Goal: Task Accomplishment & Management: Use online tool/utility

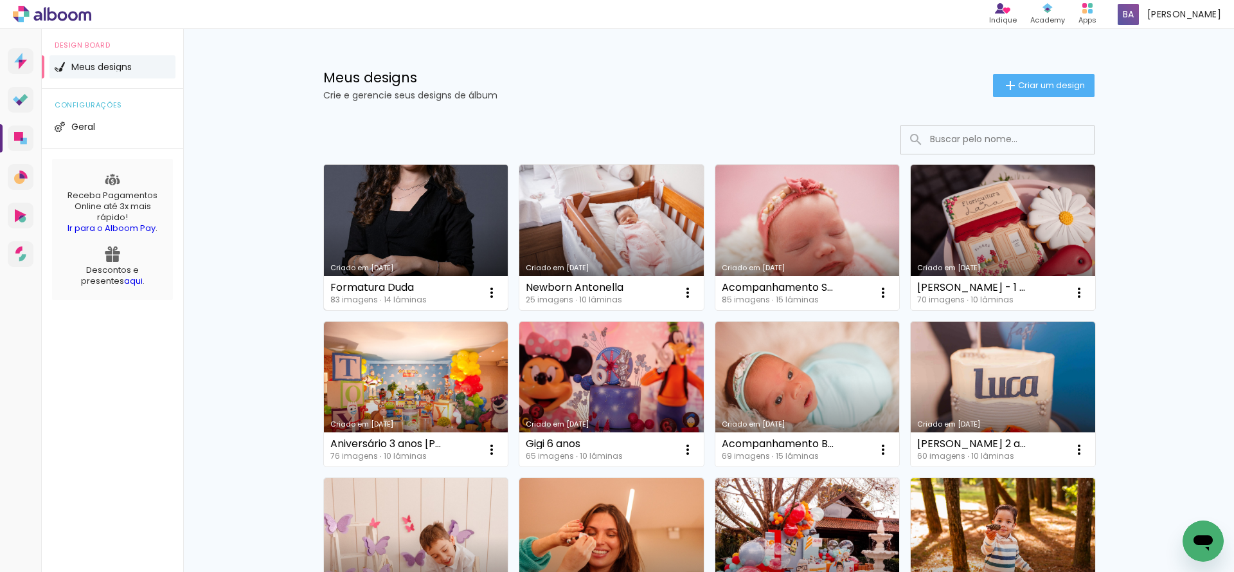
click at [395, 221] on link "Criado em [DATE]" at bounding box center [416, 237] width 185 height 145
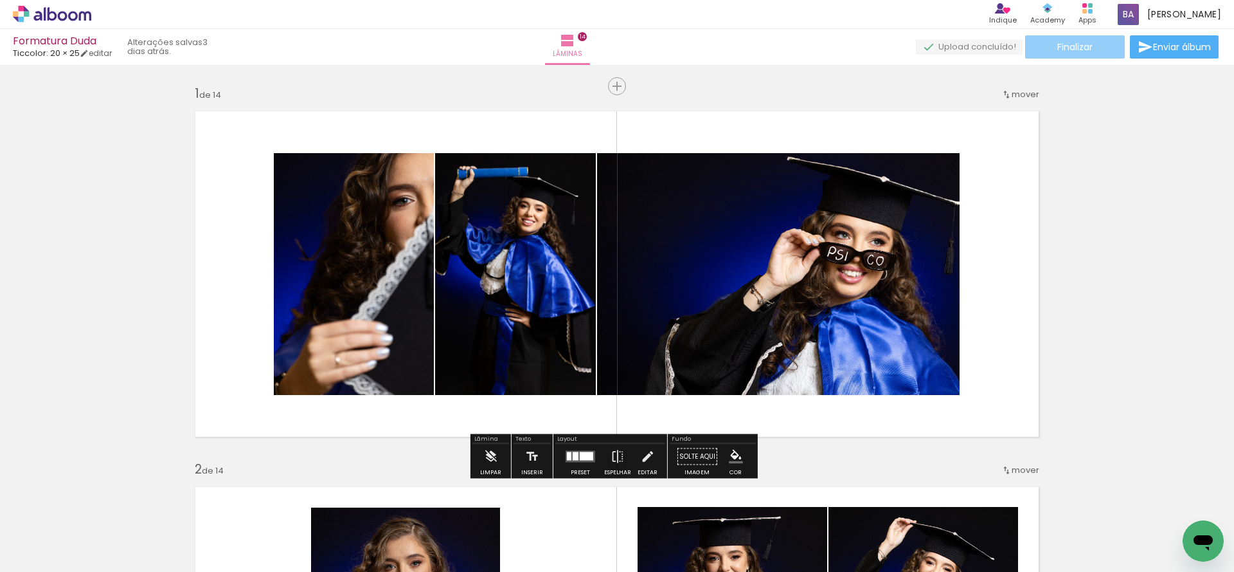
click at [1078, 42] on span "Finalizar" at bounding box center [1075, 46] width 35 height 9
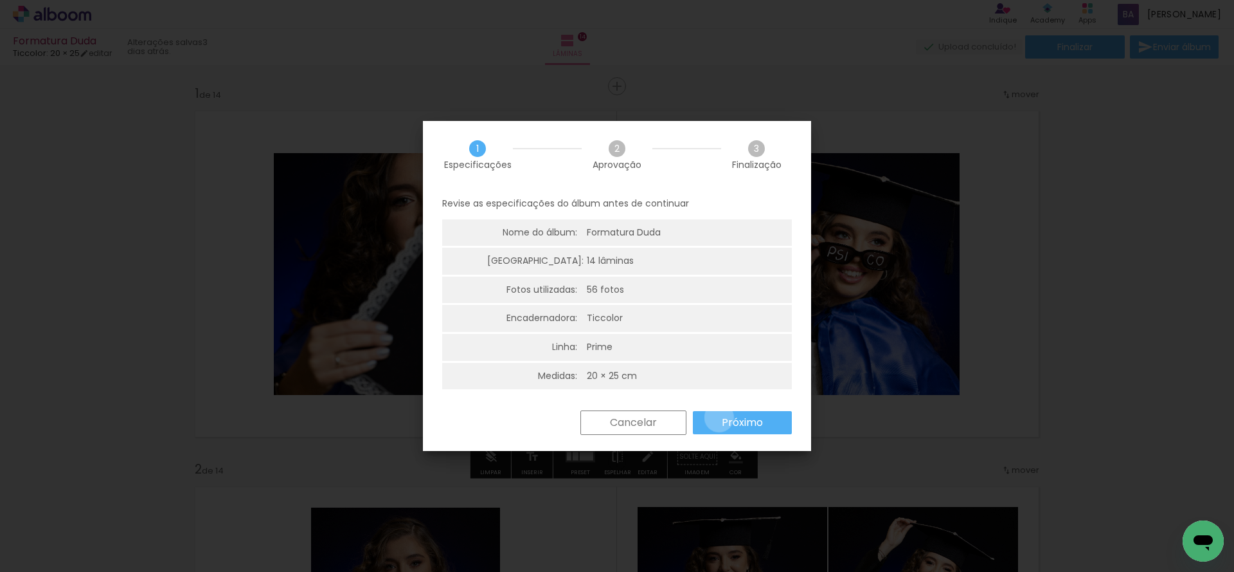
click at [0, 0] on paper-button "Próximo" at bounding box center [0, 0] width 0 height 0
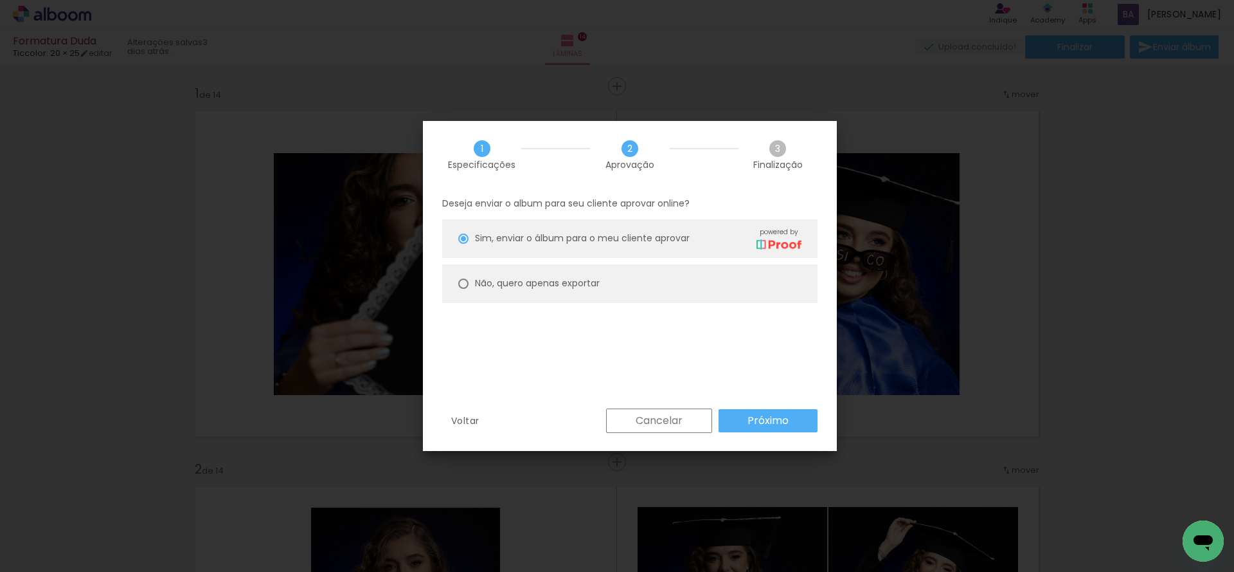
click at [0, 0] on paper-radio-button "Não, quero apenas exportar" at bounding box center [0, 0] width 0 height 0
type paper-radio-button "on"
click at [0, 0] on paper-button "Próximo" at bounding box center [0, 0] width 0 height 0
type input "Alta, 300 DPI"
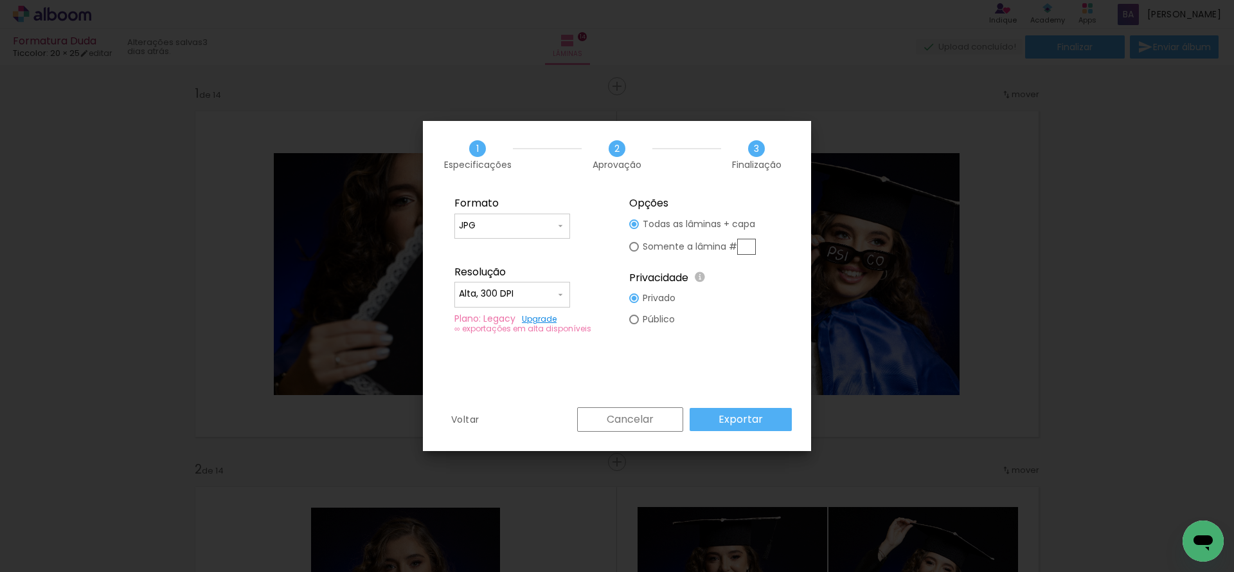
click at [0, 0] on slot "Exportar" at bounding box center [0, 0] width 0 height 0
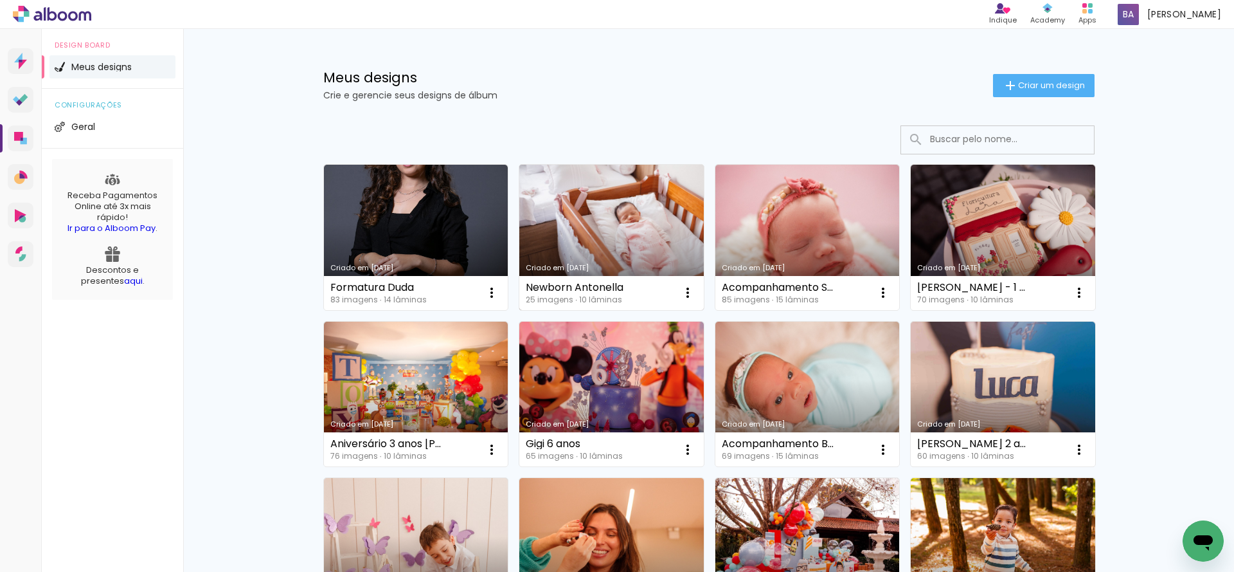
click at [593, 249] on link "Criado em [DATE]" at bounding box center [611, 237] width 185 height 145
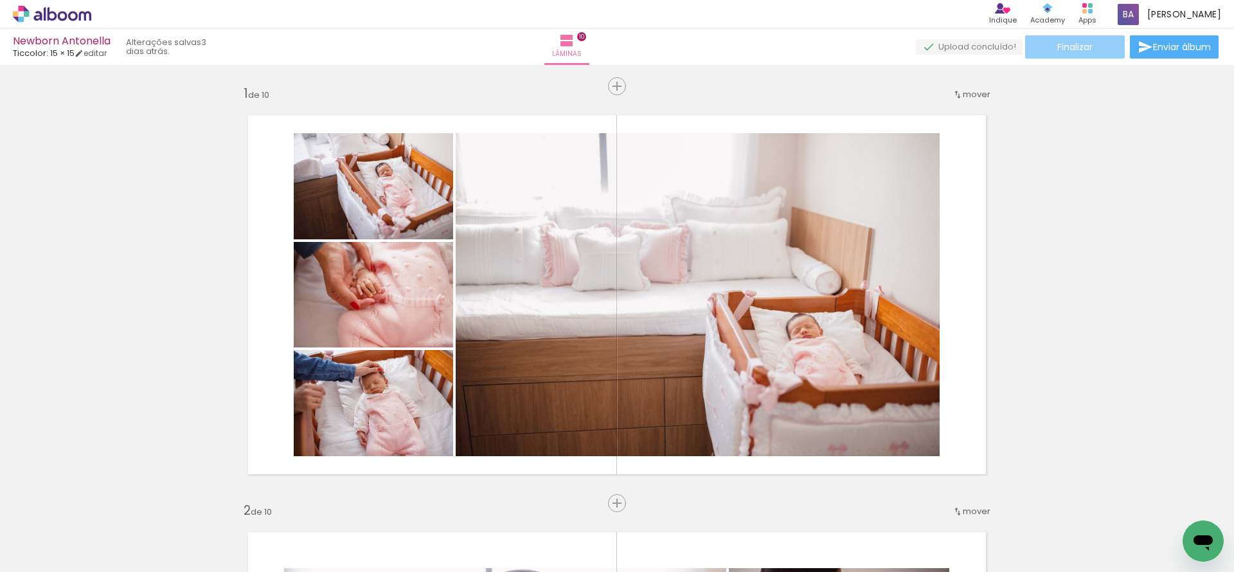
click at [1080, 51] on span "Finalizar" at bounding box center [1075, 46] width 35 height 9
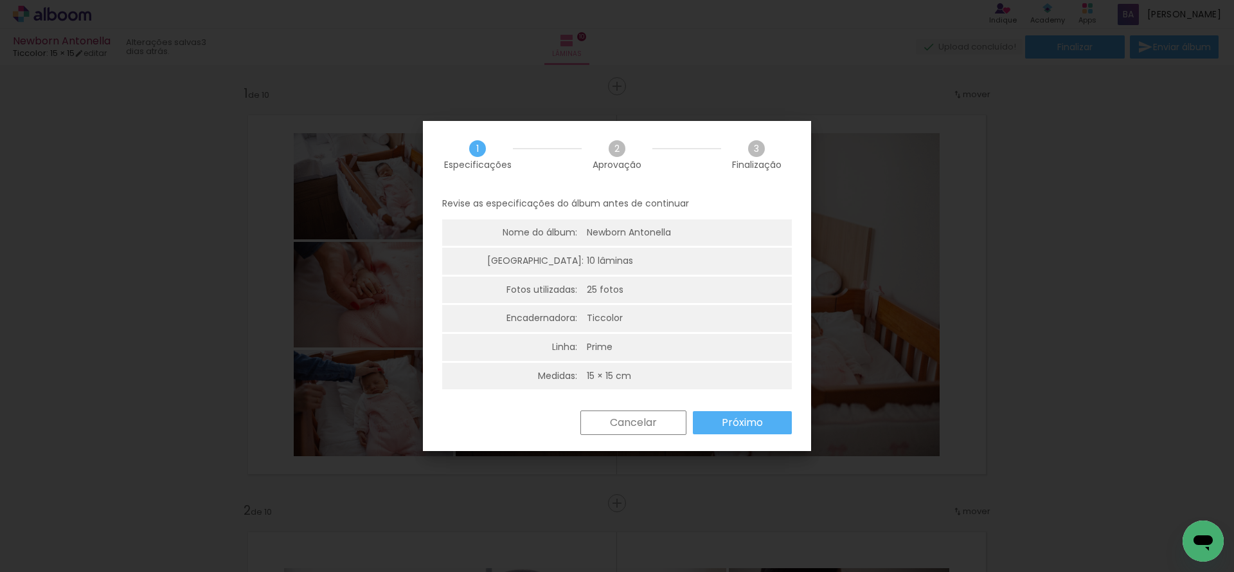
click at [0, 0] on slot "Próximo" at bounding box center [0, 0] width 0 height 0
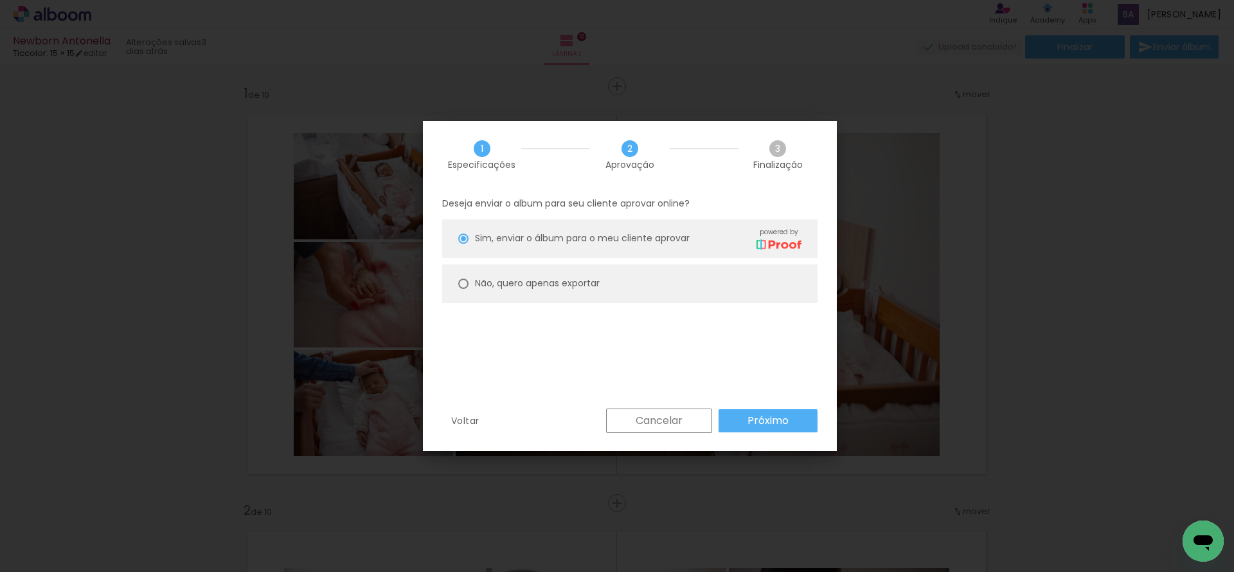
click at [747, 418] on paper-button "Próximo" at bounding box center [768, 420] width 99 height 23
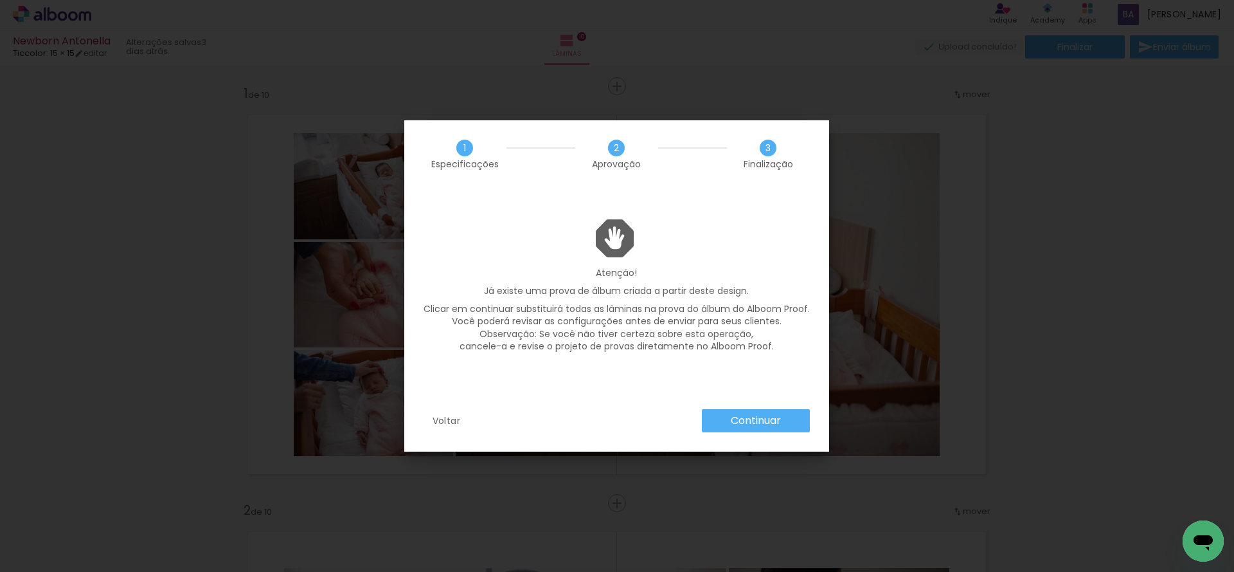
click at [0, 0] on slot "Continuar" at bounding box center [0, 0] width 0 height 0
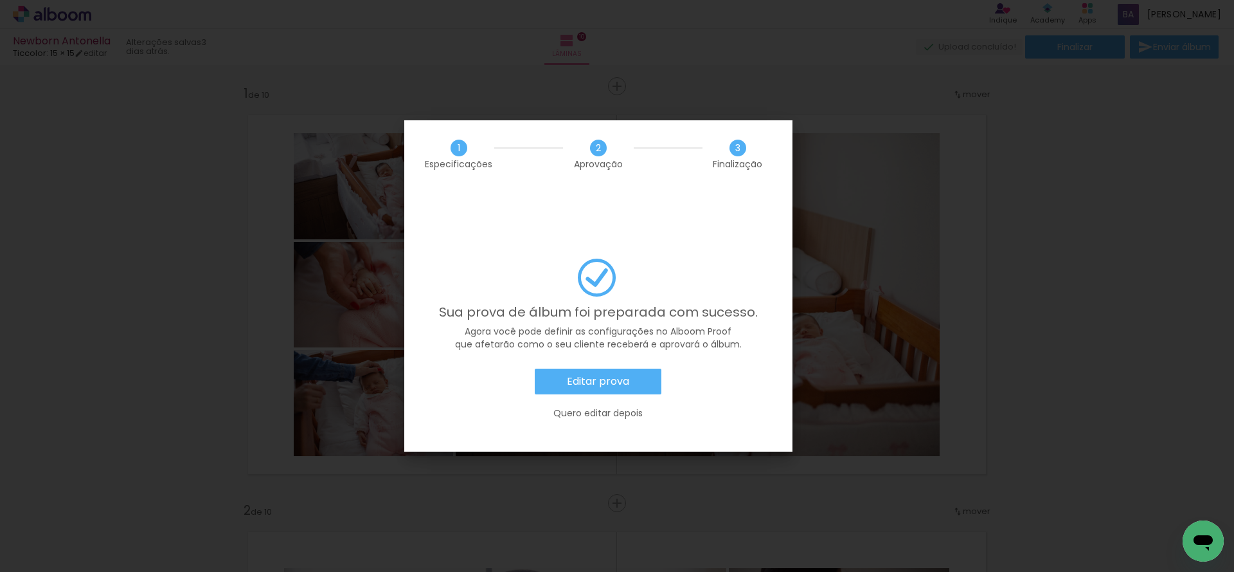
click at [0, 0] on slot "Editar prova" at bounding box center [0, 0] width 0 height 0
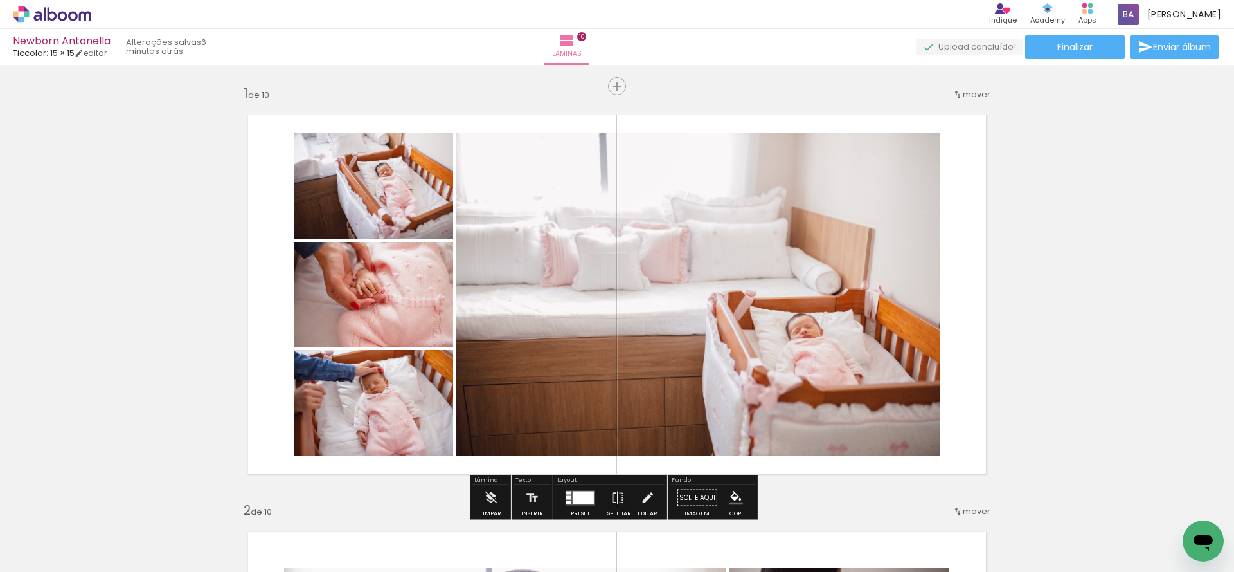
click at [42, 10] on icon at bounding box center [52, 14] width 78 height 17
